Goal: Information Seeking & Learning: Check status

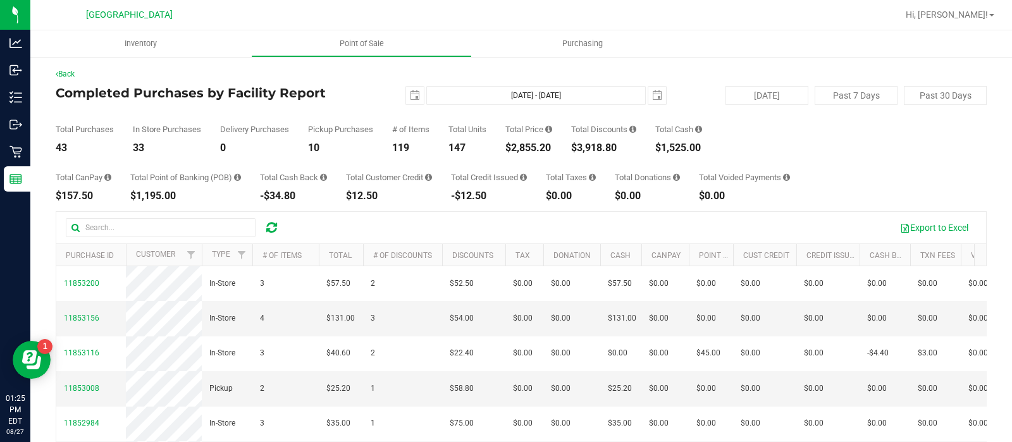
click at [433, 14] on div at bounding box center [561, 15] width 671 height 25
click at [652, 96] on span "select" at bounding box center [657, 95] width 10 height 10
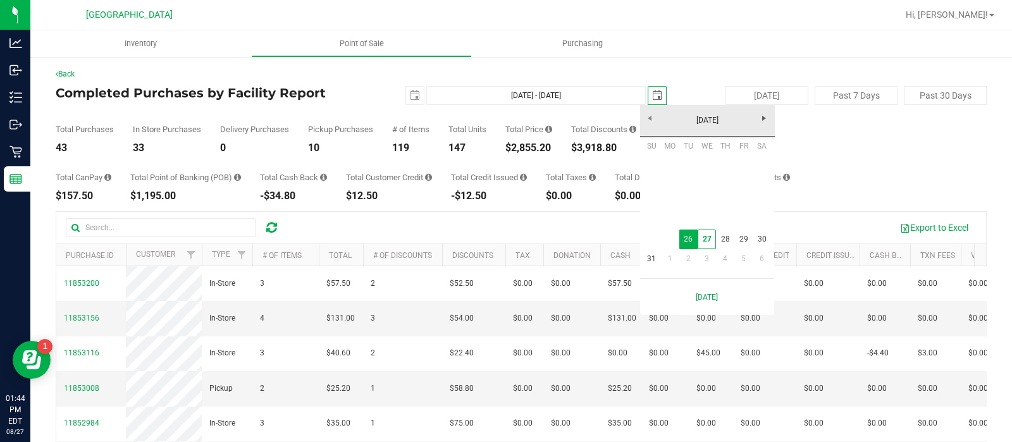
scroll to position [0, 31]
click at [703, 238] on link "27" at bounding box center [707, 240] width 18 height 20
type input "Aug 26, 2025 - Aug 27, 2025"
type input "2025-08-27"
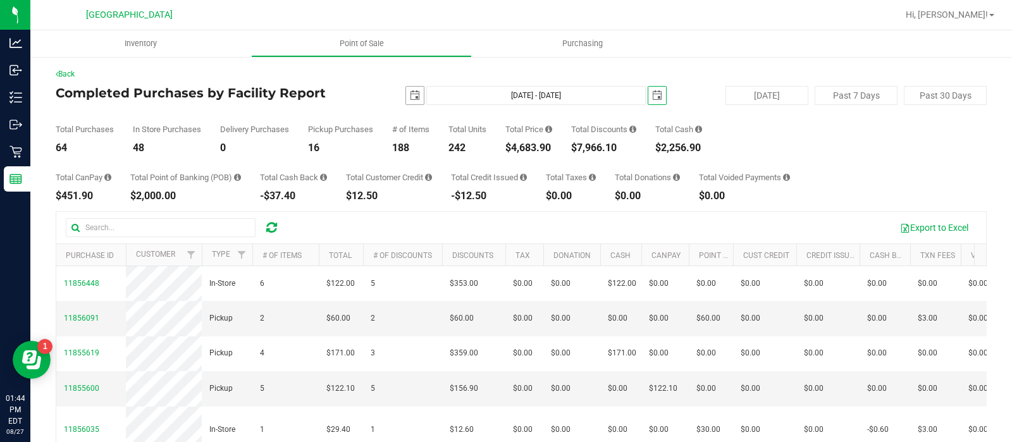
click at [414, 96] on span "select" at bounding box center [415, 95] width 10 height 10
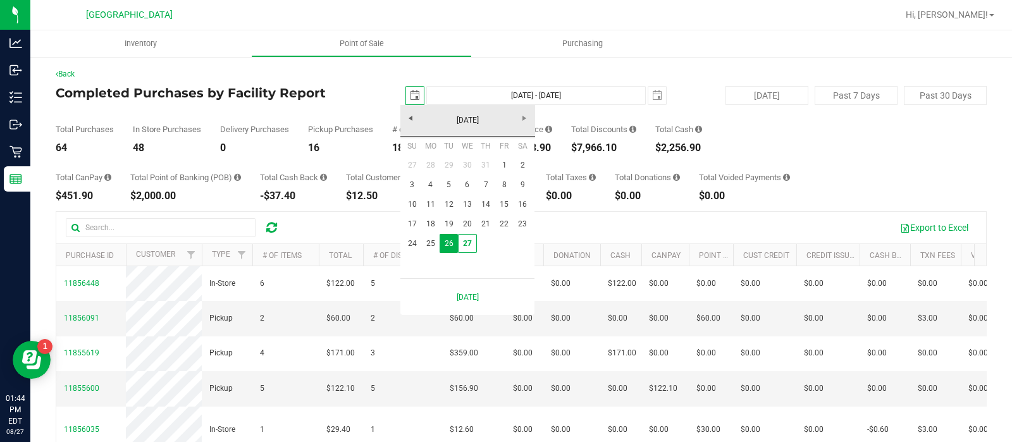
scroll to position [0, 31]
click at [468, 246] on link "27" at bounding box center [467, 244] width 18 height 20
type input "Aug 27, 2025 - Aug 27, 2025"
type input "2025-08-27"
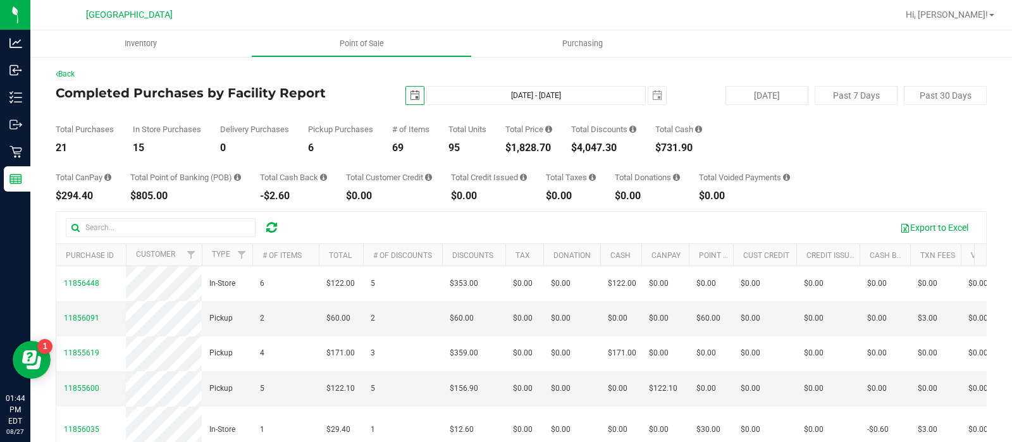
click at [406, 92] on span "select" at bounding box center [415, 96] width 18 height 18
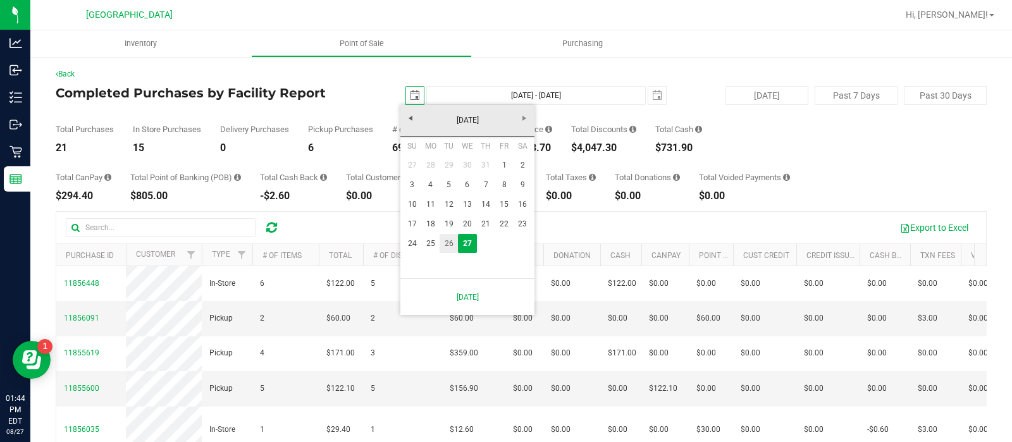
click at [446, 247] on link "26" at bounding box center [449, 244] width 18 height 20
type input "Aug 26, 2025 - Aug 27, 2025"
type input "[DATE]"
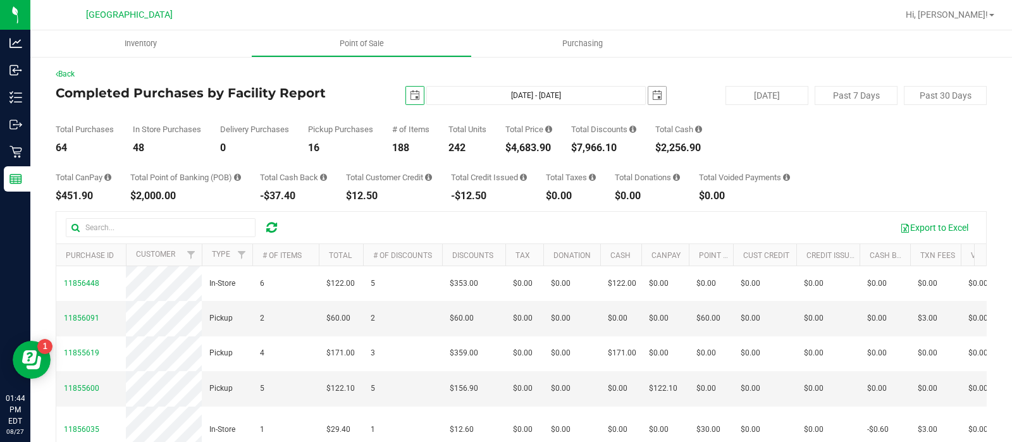
click at [653, 96] on span "select" at bounding box center [657, 95] width 10 height 10
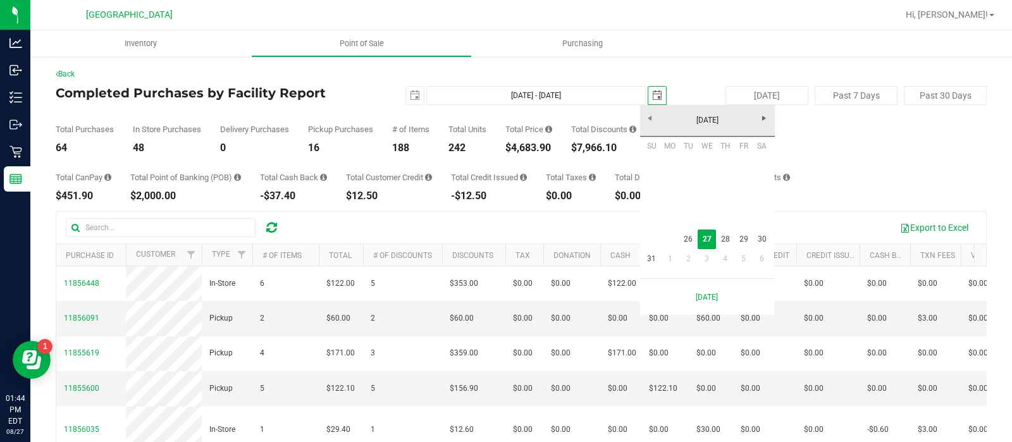
scroll to position [0, 31]
click at [690, 239] on link "26" at bounding box center [688, 240] width 18 height 20
type input "[DATE] - [DATE]"
type input "[DATE]"
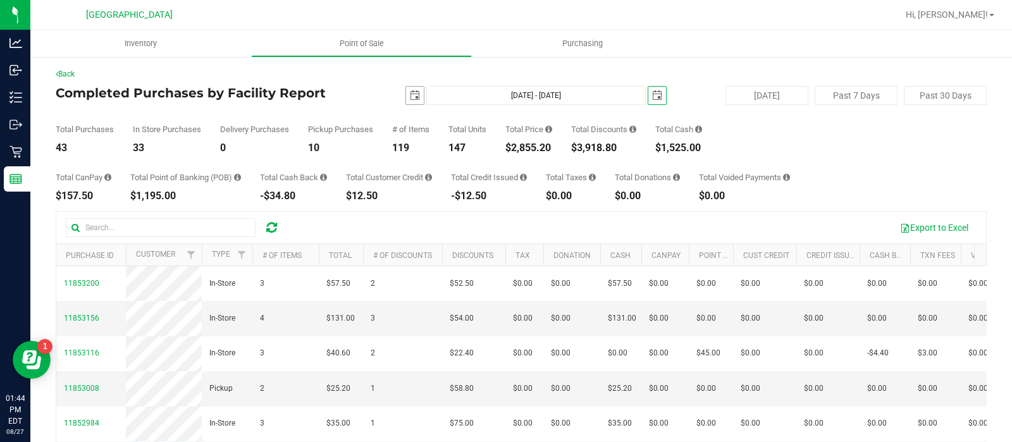
click at [409, 101] on span "select" at bounding box center [415, 96] width 18 height 18
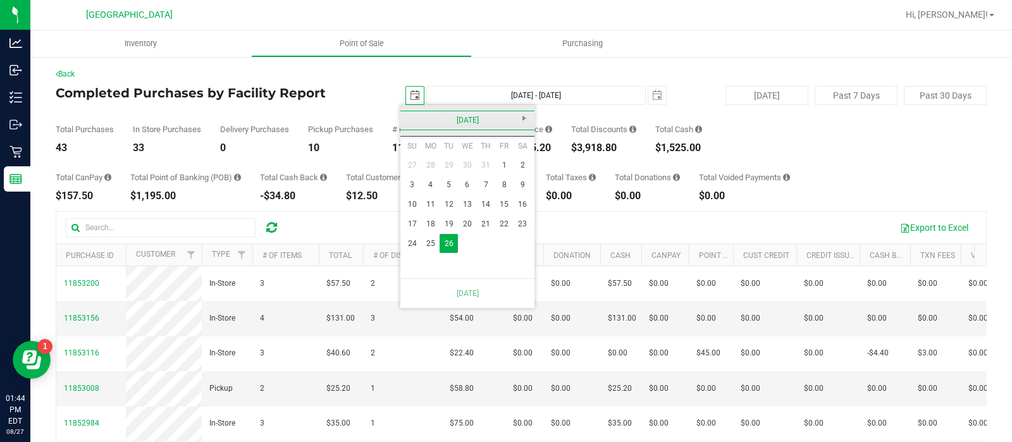
click at [528, 118] on link "August 2025" at bounding box center [468, 121] width 136 height 20
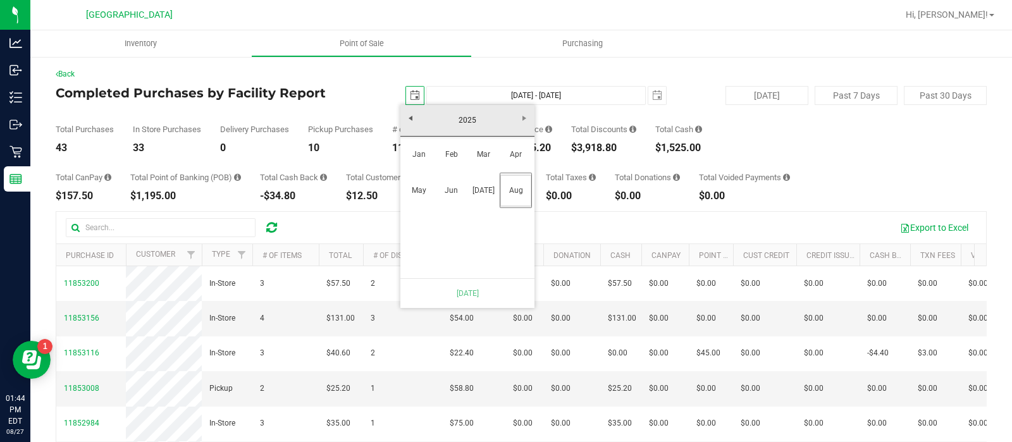
click at [674, 111] on div "Total Purchases 43 In Store Purchases 33 Delivery Purchases 0 Pickup Purchases …" at bounding box center [521, 129] width 931 height 48
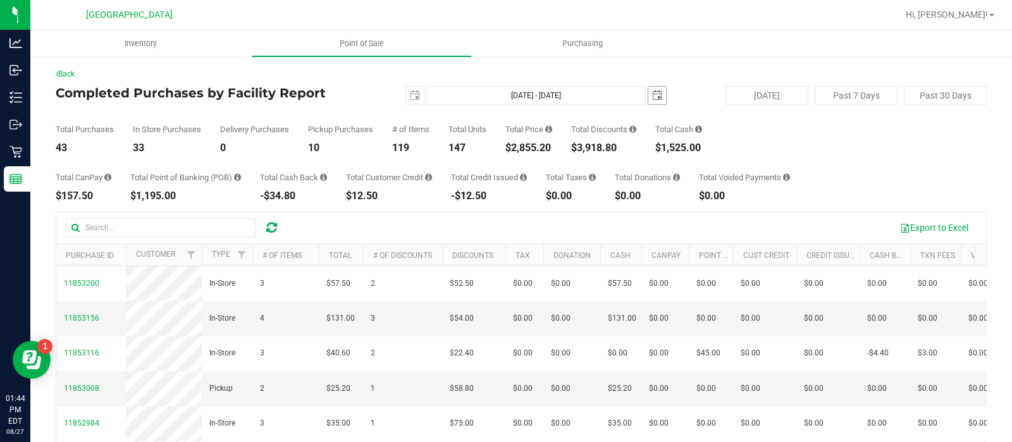
click at [652, 97] on span "select" at bounding box center [657, 95] width 10 height 10
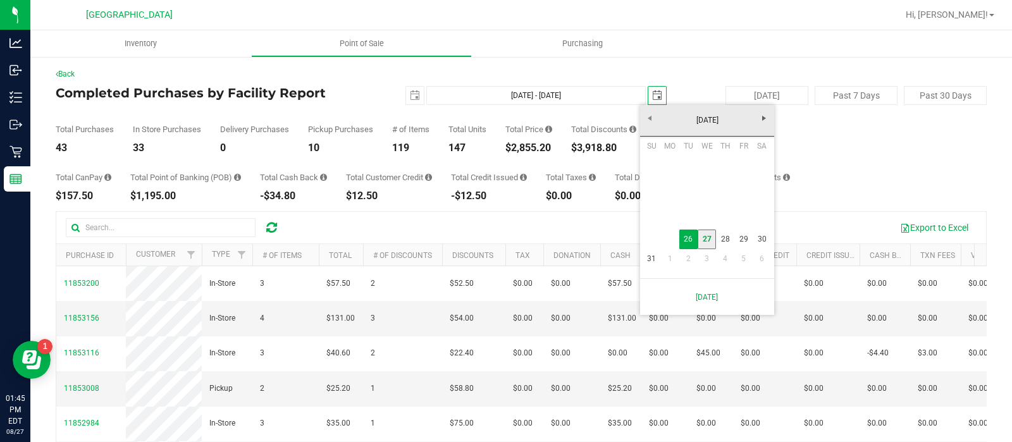
click at [702, 230] on link "27" at bounding box center [707, 240] width 18 height 20
type input "Aug 26, 2025 - Aug 27, 2025"
type input "2025-08-27"
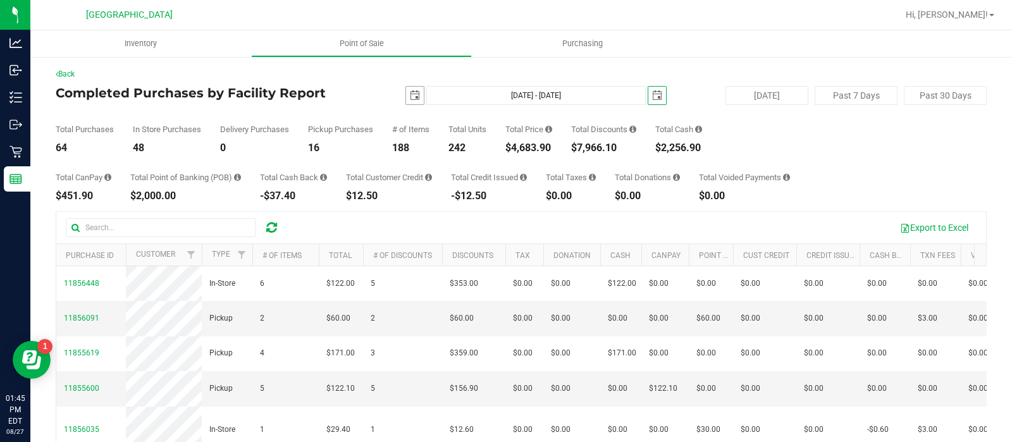
click at [416, 99] on span "select" at bounding box center [415, 96] width 18 height 18
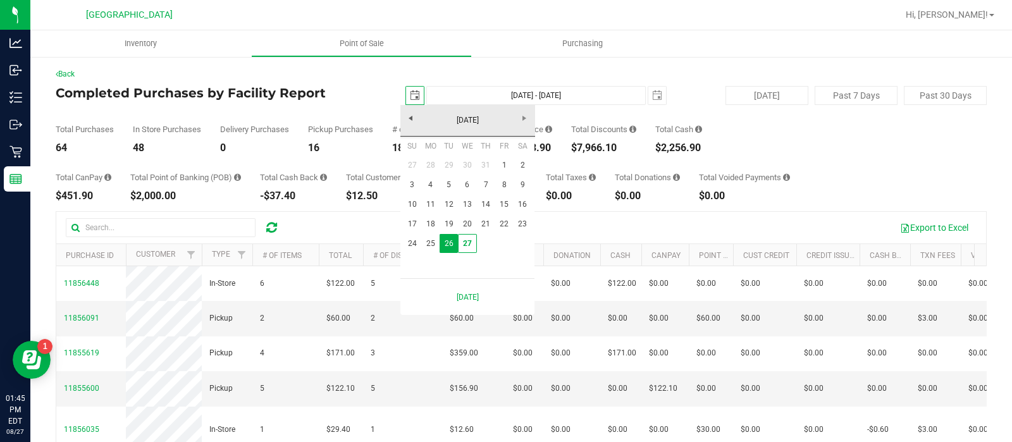
scroll to position [0, 31]
click at [477, 249] on td at bounding box center [486, 244] width 18 height 20
click at [468, 246] on link "27" at bounding box center [467, 244] width 18 height 20
type input "Aug 27, 2025 - Aug 27, 2025"
type input "2025-08-27"
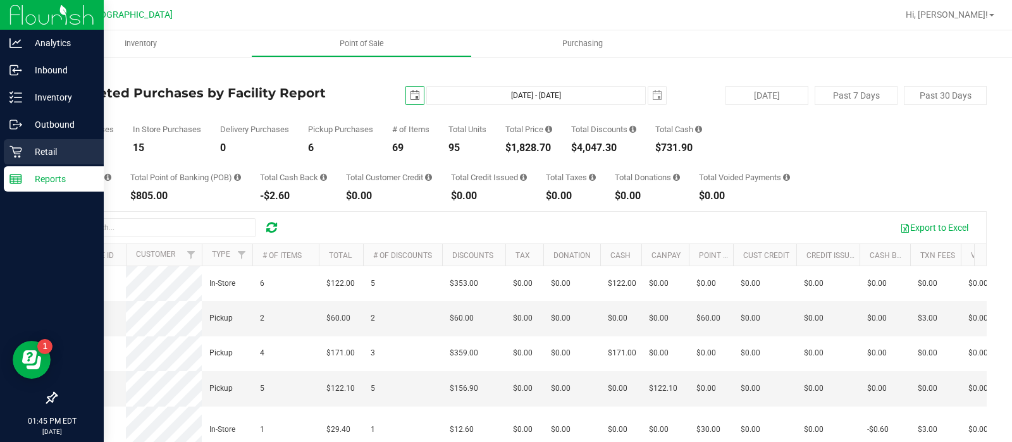
click at [62, 145] on p "Retail" at bounding box center [60, 151] width 76 height 15
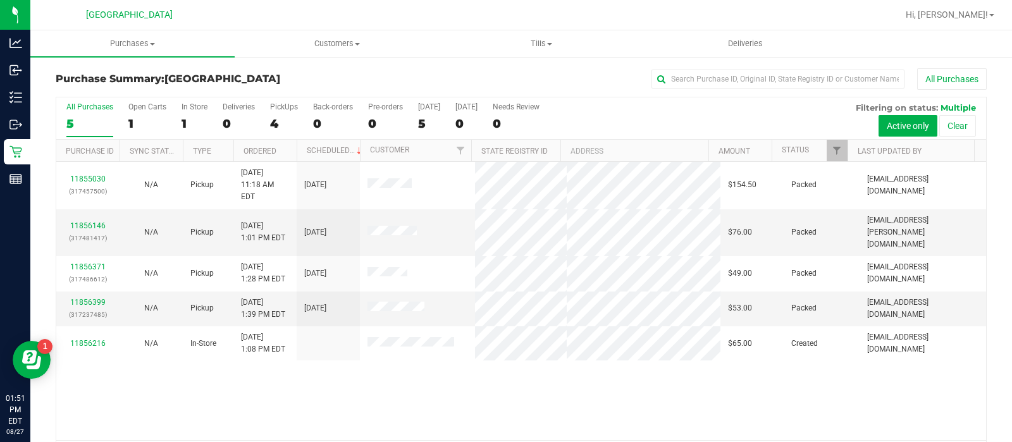
scroll to position [41, 0]
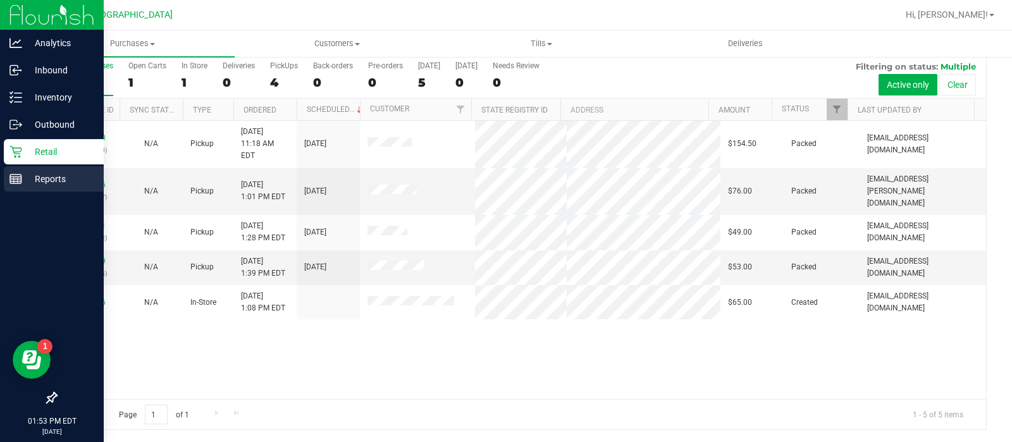
click at [13, 173] on icon at bounding box center [15, 179] width 13 height 13
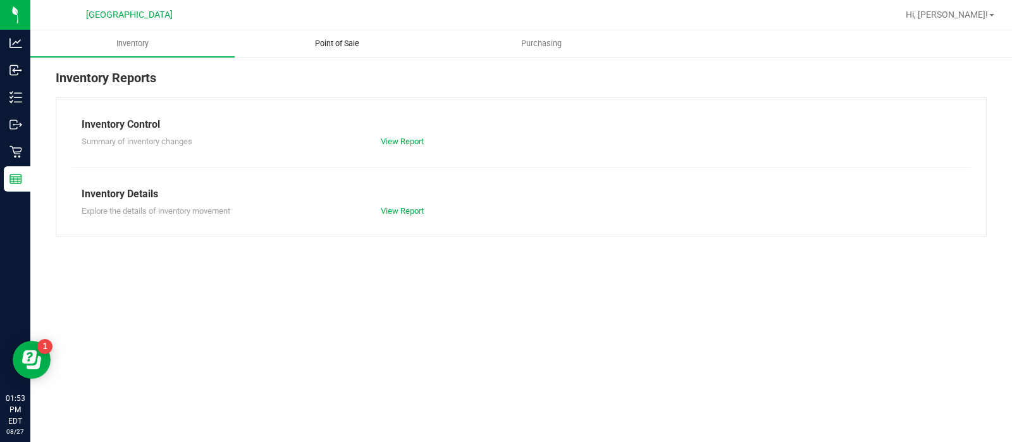
click at [342, 34] on uib-tab-heading "Point of Sale" at bounding box center [336, 43] width 203 height 25
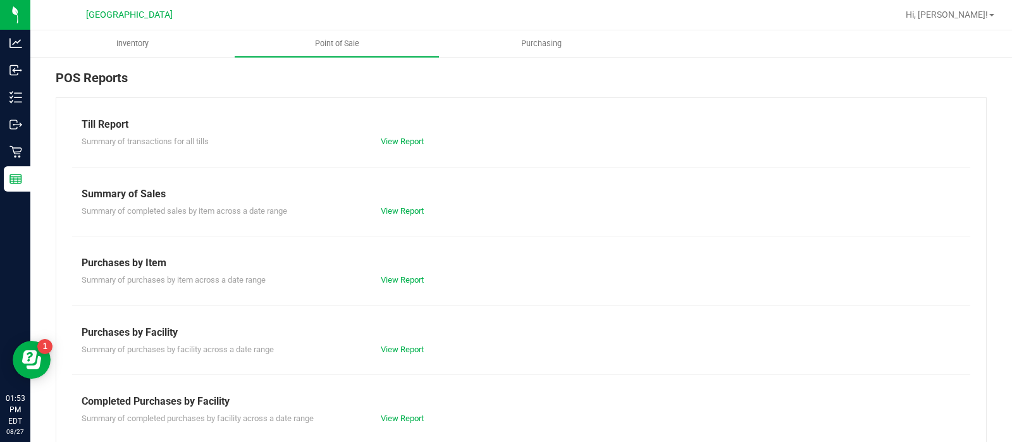
click at [392, 412] on div "View Report" at bounding box center [446, 418] width 150 height 13
click at [391, 416] on link "View Report" at bounding box center [402, 418] width 43 height 9
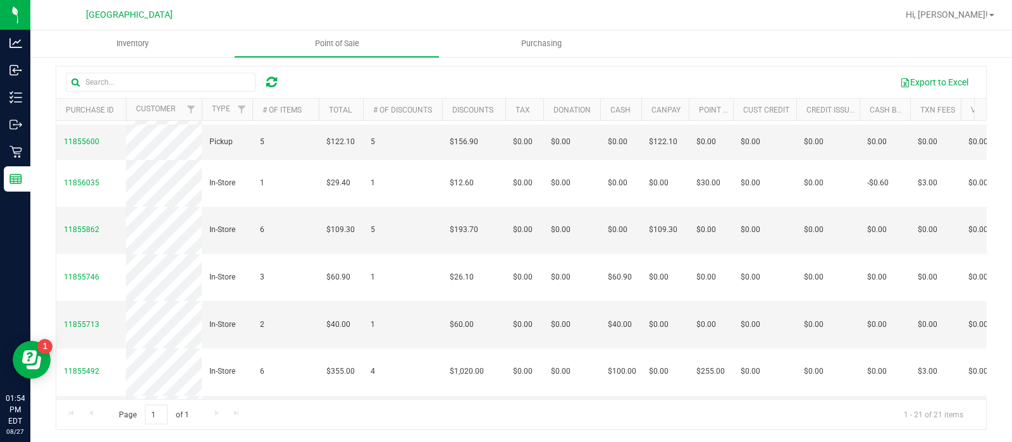
scroll to position [126, 0]
